Goal: Transaction & Acquisition: Purchase product/service

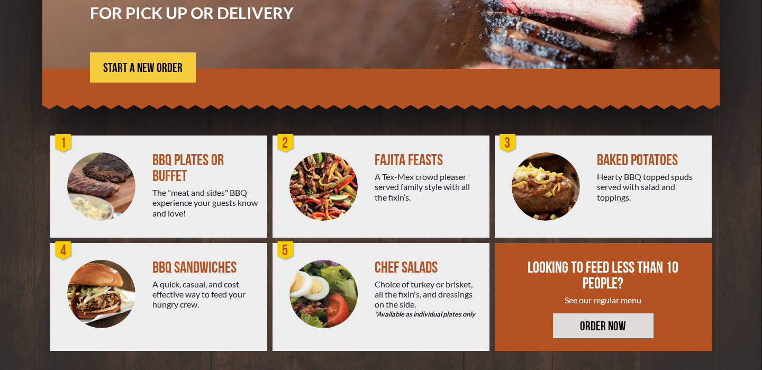
scroll to position [188, 0]
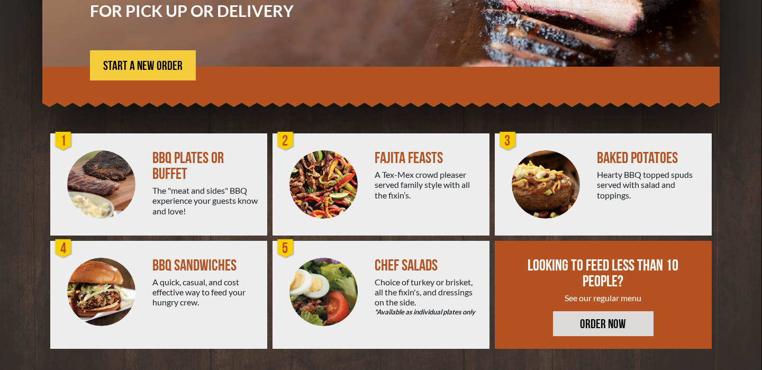
click at [164, 185] on div "The "meat and sides" BBQ experience your guests know and love!" at bounding box center [205, 200] width 106 height 31
click at [167, 162] on div "BBQ PLATES OR BUFFET" at bounding box center [205, 166] width 106 height 32
click at [87, 185] on img at bounding box center [101, 184] width 68 height 68
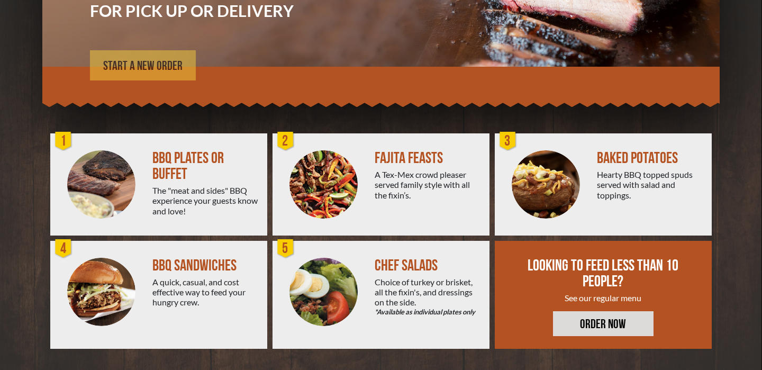
click at [135, 66] on span "START A NEW ORDER" at bounding box center [142, 66] width 79 height 13
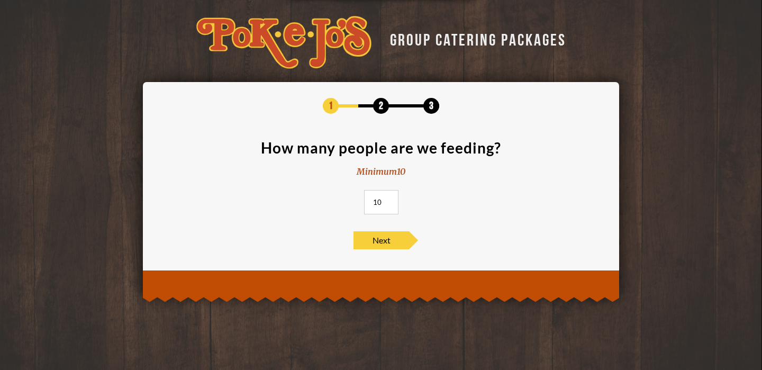
click at [391, 203] on input "10" at bounding box center [381, 202] width 34 height 24
click at [376, 202] on input "10" at bounding box center [381, 202] width 34 height 24
click at [390, 233] on span "Next" at bounding box center [381, 240] width 56 height 18
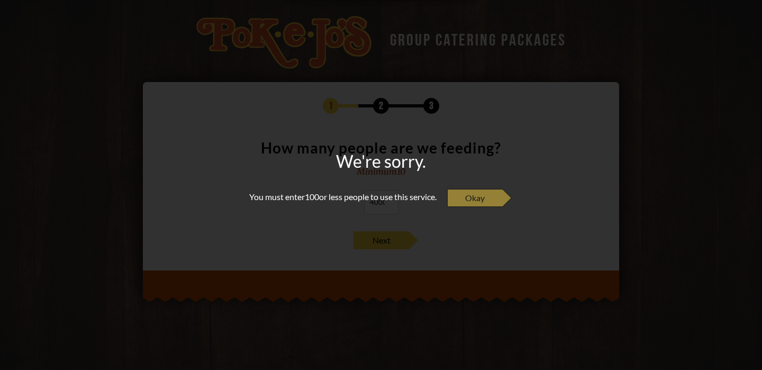
click at [478, 203] on span "Okay" at bounding box center [475, 198] width 56 height 18
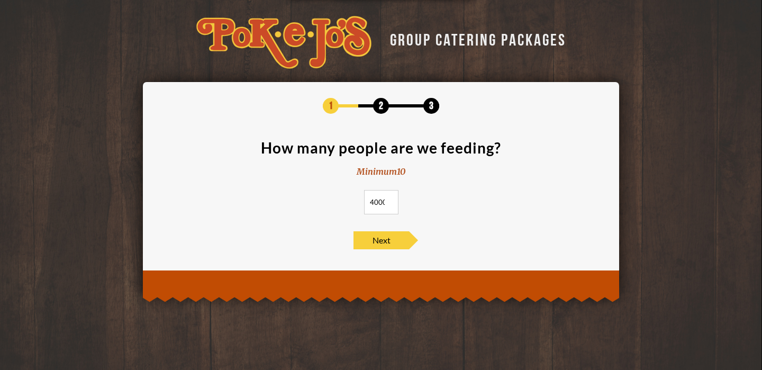
click at [379, 207] on input "4000" at bounding box center [381, 202] width 34 height 24
click at [388, 242] on span "Next" at bounding box center [381, 240] width 56 height 18
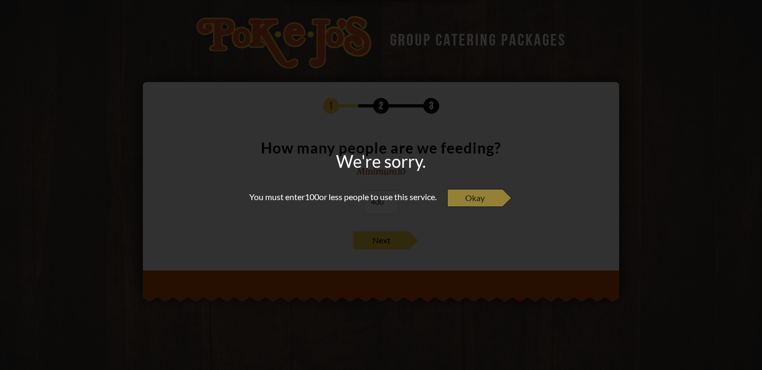
click at [472, 205] on span "Okay" at bounding box center [475, 198] width 56 height 18
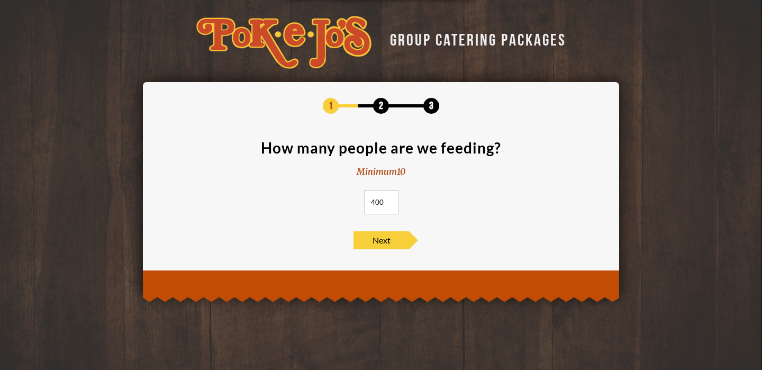
click at [381, 203] on input "400" at bounding box center [381, 202] width 34 height 24
type input "4"
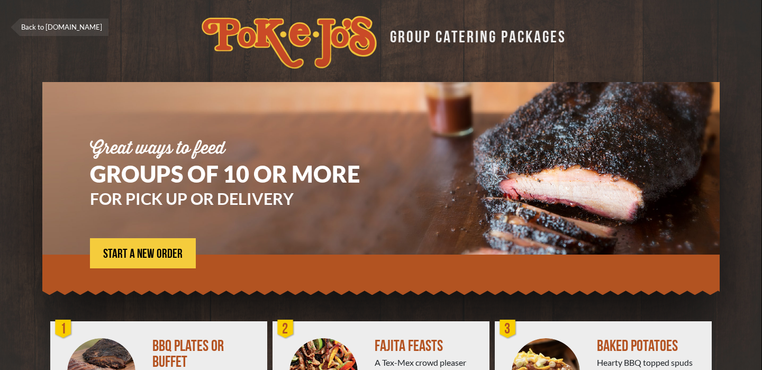
scroll to position [188, 0]
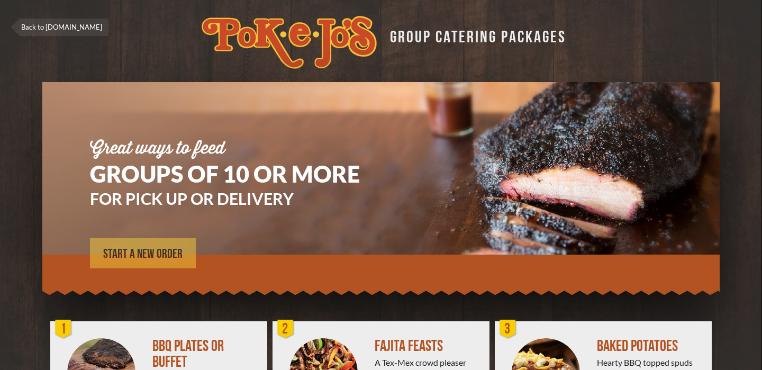
click at [173, 256] on span "START A NEW ORDER" at bounding box center [142, 253] width 79 height 13
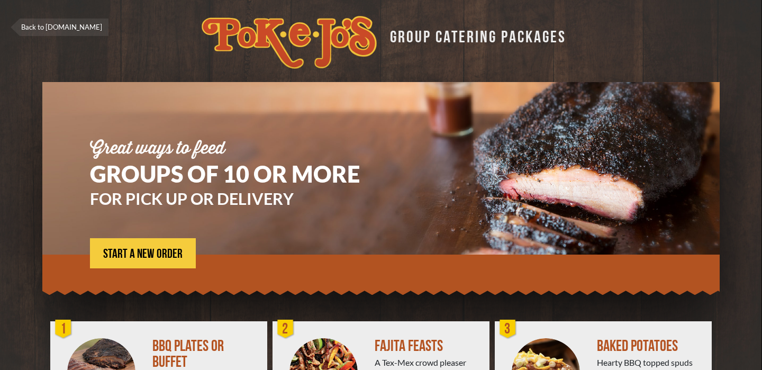
click at [52, 28] on link "Back to [DOMAIN_NAME]" at bounding box center [60, 27] width 98 height 17
click at [58, 22] on link "Back to [DOMAIN_NAME]" at bounding box center [60, 27] width 98 height 17
